Goal: Task Accomplishment & Management: Use online tool/utility

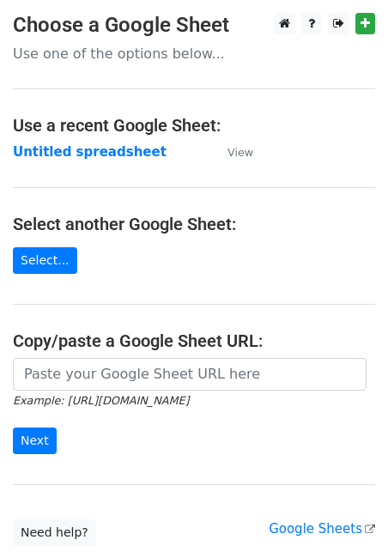
click at [130, 370] on input "url" at bounding box center [190, 374] width 354 height 33
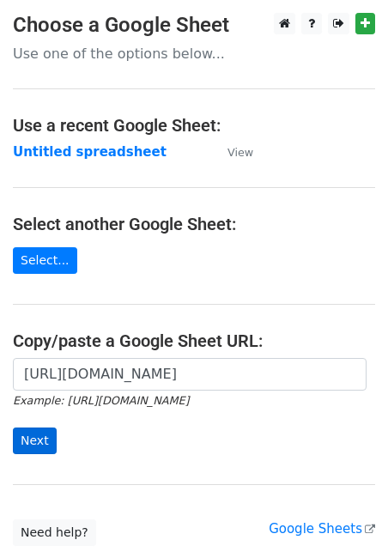
type input "https://docs.google.com/spreadsheets/d/1aNTiFcBmV5jIxNi0h393BLTNUqVolpFxVj0PPHI…"
click at [41, 436] on input "Next" at bounding box center [35, 441] width 44 height 27
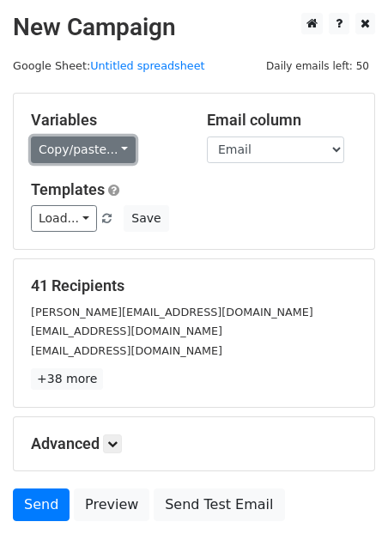
click at [64, 145] on link "Copy/paste..." at bounding box center [83, 150] width 105 height 27
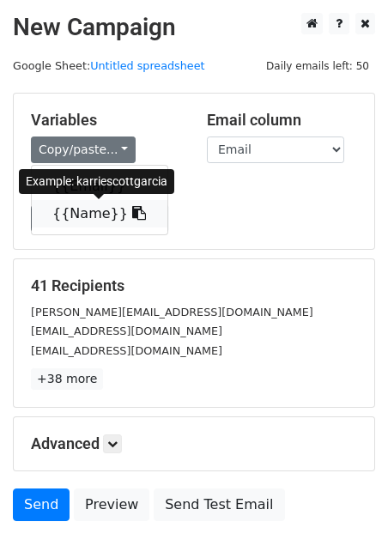
click at [76, 220] on link "{{Name}}" at bounding box center [100, 213] width 136 height 27
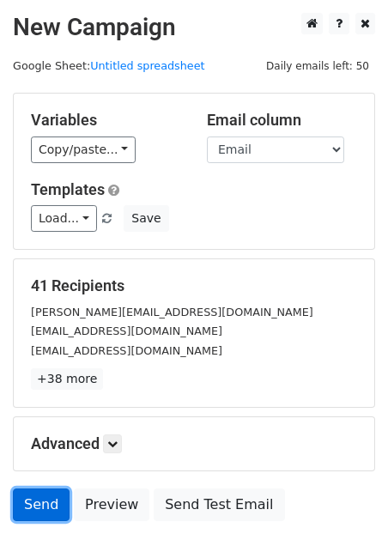
click at [43, 504] on link "Send" at bounding box center [41, 504] width 57 height 33
